Goal: Navigation & Orientation: Go to known website

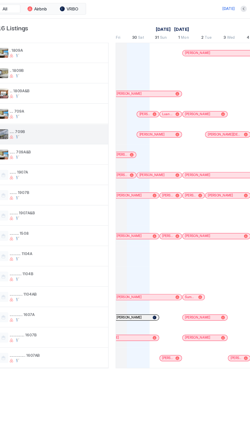
click at [18, 123] on div "..... 709B" at bounding box center [60, 130] width 94 height 16
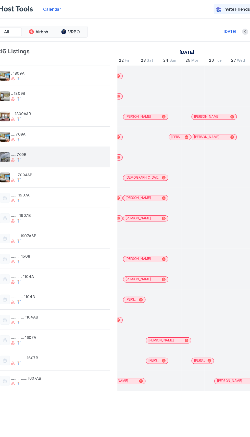
scroll to position [0, 136]
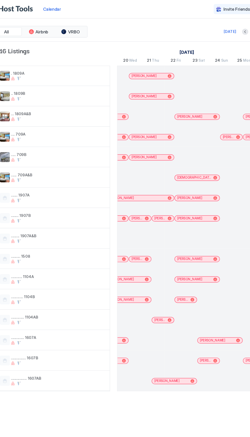
click at [114, 153] on div at bounding box center [123, 146] width 19 height 17
click at [123, 144] on div at bounding box center [123, 146] width 19 height 17
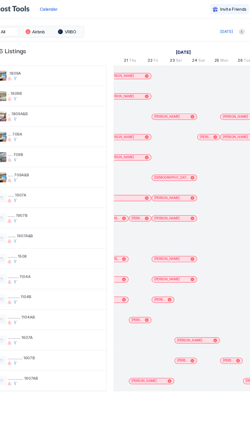
scroll to position [0, 486]
